Goal: Information Seeking & Learning: Learn about a topic

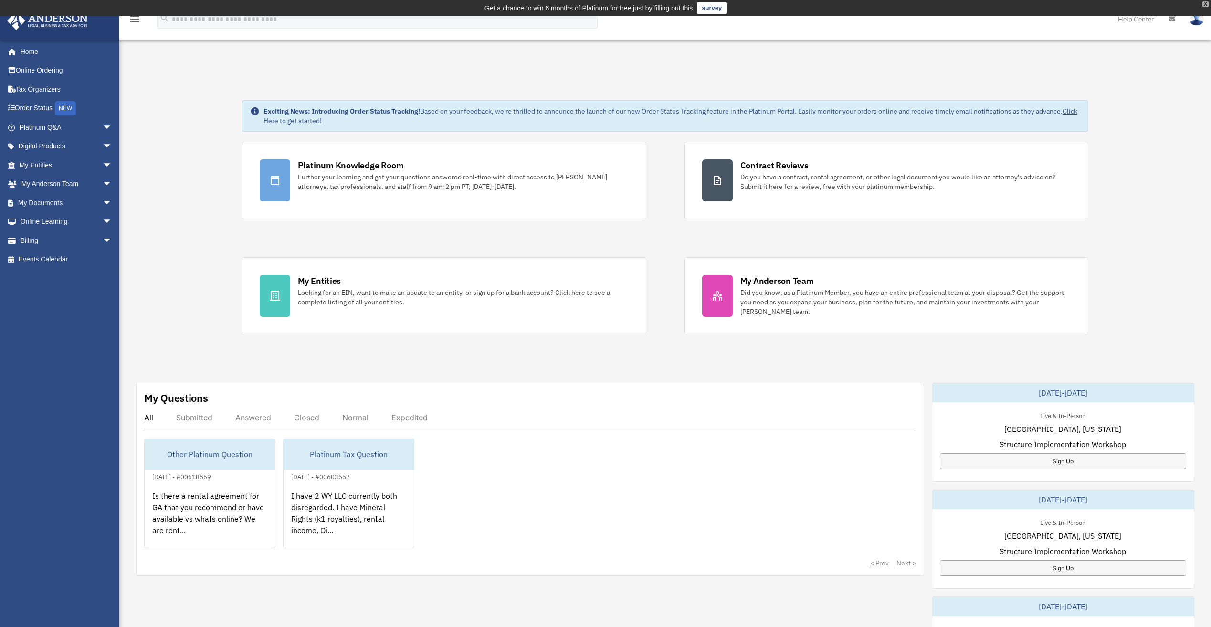
click at [1205, 5] on div "X" at bounding box center [1206, 4] width 6 height 6
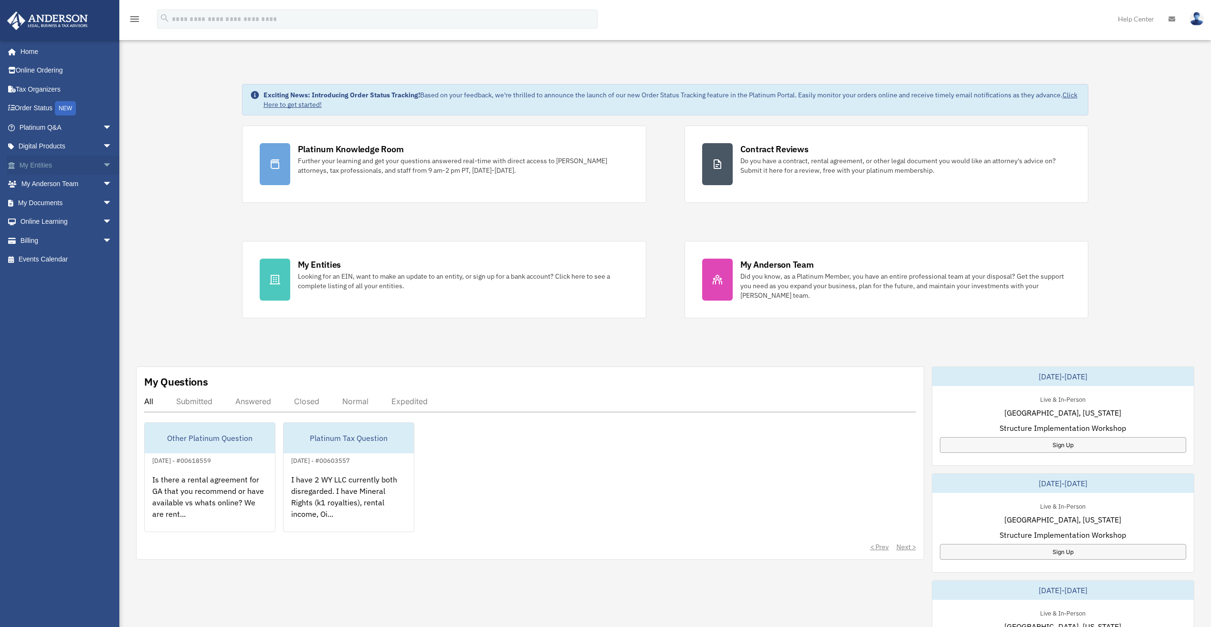
click at [103, 164] on span "arrow_drop_down" at bounding box center [112, 166] width 19 height 20
click at [56, 184] on link "Overview" at bounding box center [69, 184] width 113 height 19
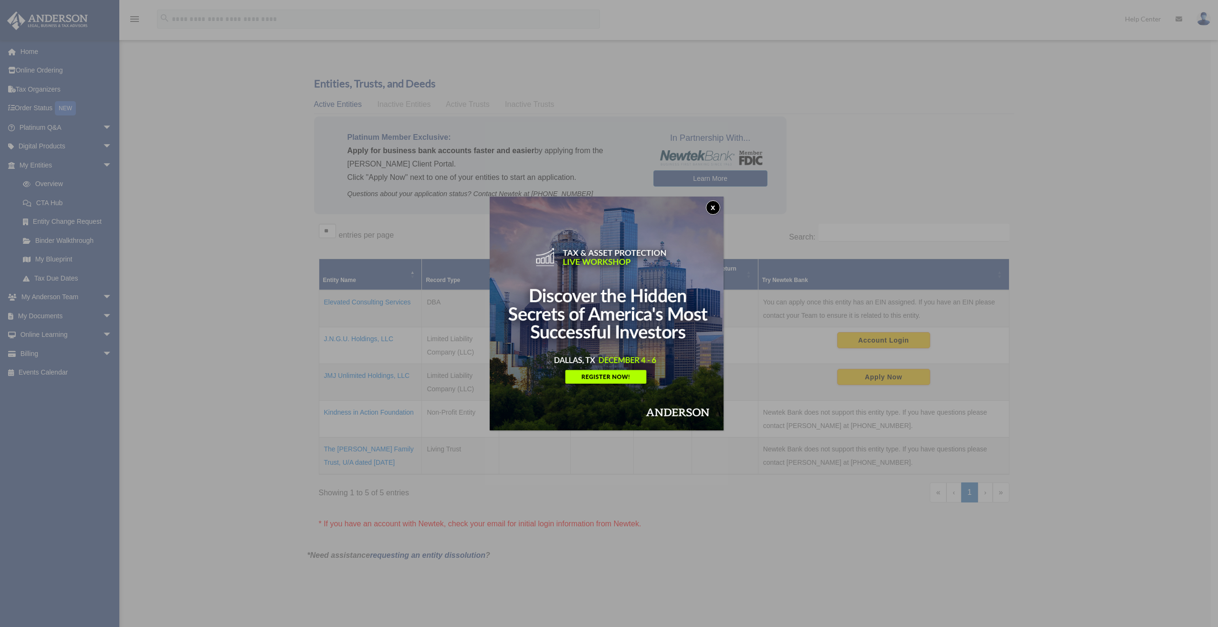
click at [717, 206] on button "x" at bounding box center [713, 208] width 14 height 14
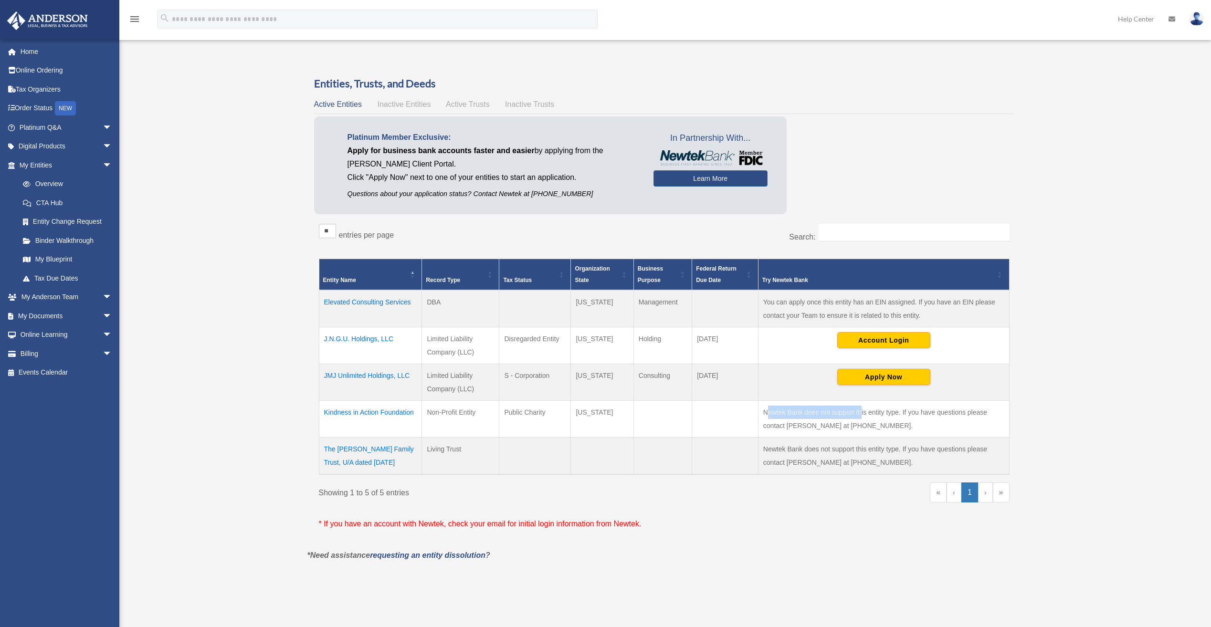
drag, startPoint x: 766, startPoint y: 413, endPoint x: 862, endPoint y: 417, distance: 95.6
click at [862, 417] on td "Newtek Bank does not support this entity type. If you have questions please con…" at bounding box center [883, 419] width 251 height 37
drag, startPoint x: 862, startPoint y: 417, endPoint x: 870, endPoint y: 425, distance: 11.8
click at [870, 425] on td "Newtek Bank does not support this entity type. If you have questions please con…" at bounding box center [883, 419] width 251 height 37
drag, startPoint x: 819, startPoint y: 425, endPoint x: 869, endPoint y: 425, distance: 49.7
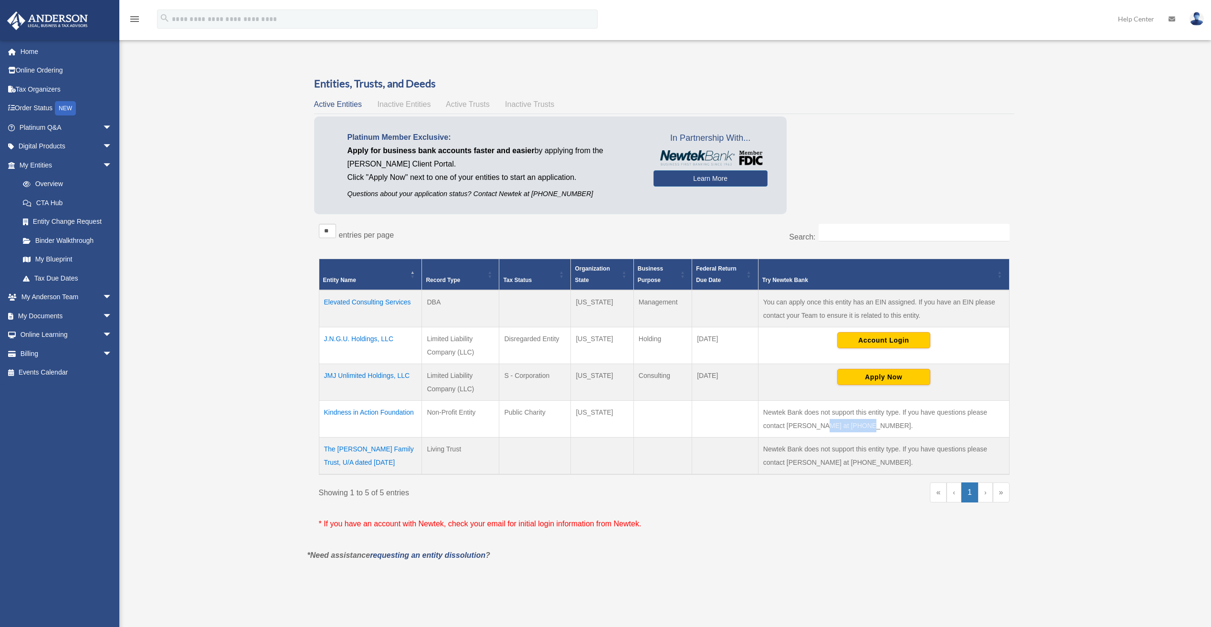
click at [869, 425] on td "Newtek Bank does not support this entity type. If you have questions please con…" at bounding box center [883, 419] width 251 height 37
click at [237, 405] on div "Overview [EMAIL_ADDRESS][DOMAIN_NAME] Sign Out [EMAIL_ADDRESS][DOMAIN_NAME] Hom…" at bounding box center [605, 317] width 1211 height 539
click at [243, 386] on div "Overview [EMAIL_ADDRESS][DOMAIN_NAME] Sign Out [EMAIL_ADDRESS][DOMAIN_NAME] Hom…" at bounding box center [605, 317] width 1211 height 539
